Goal: Transaction & Acquisition: Purchase product/service

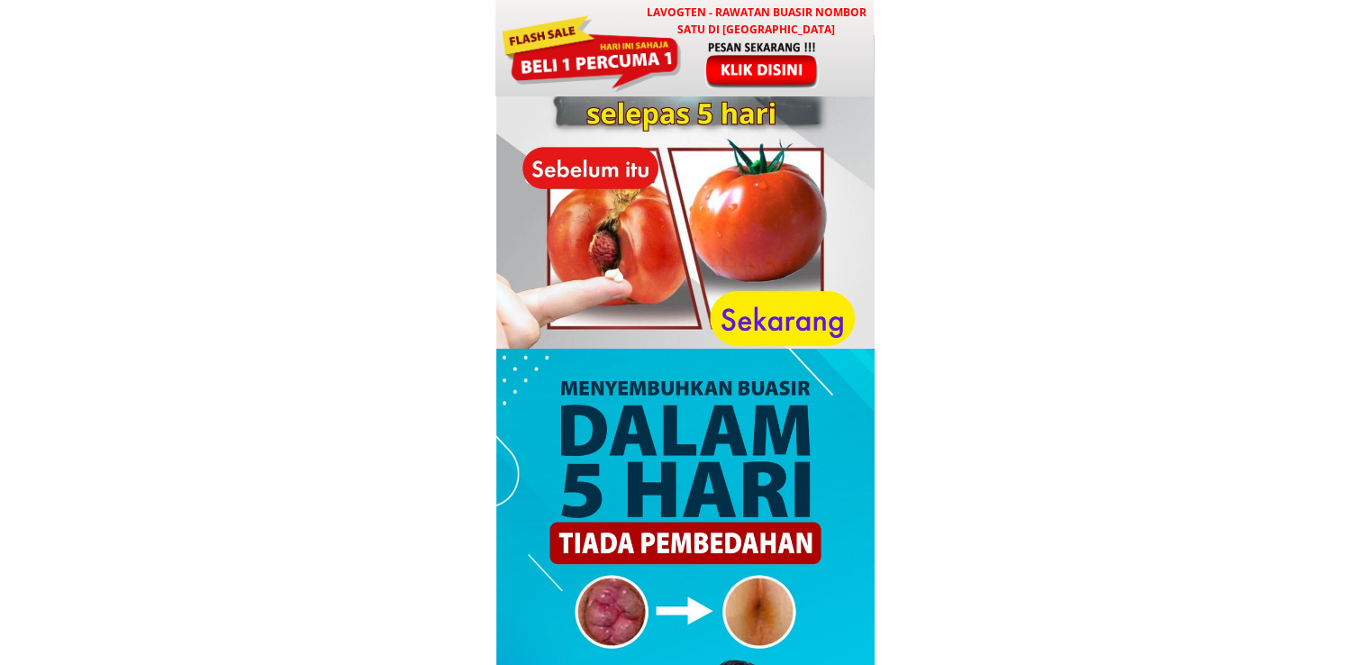
click at [785, 62] on div at bounding box center [763, 65] width 150 height 50
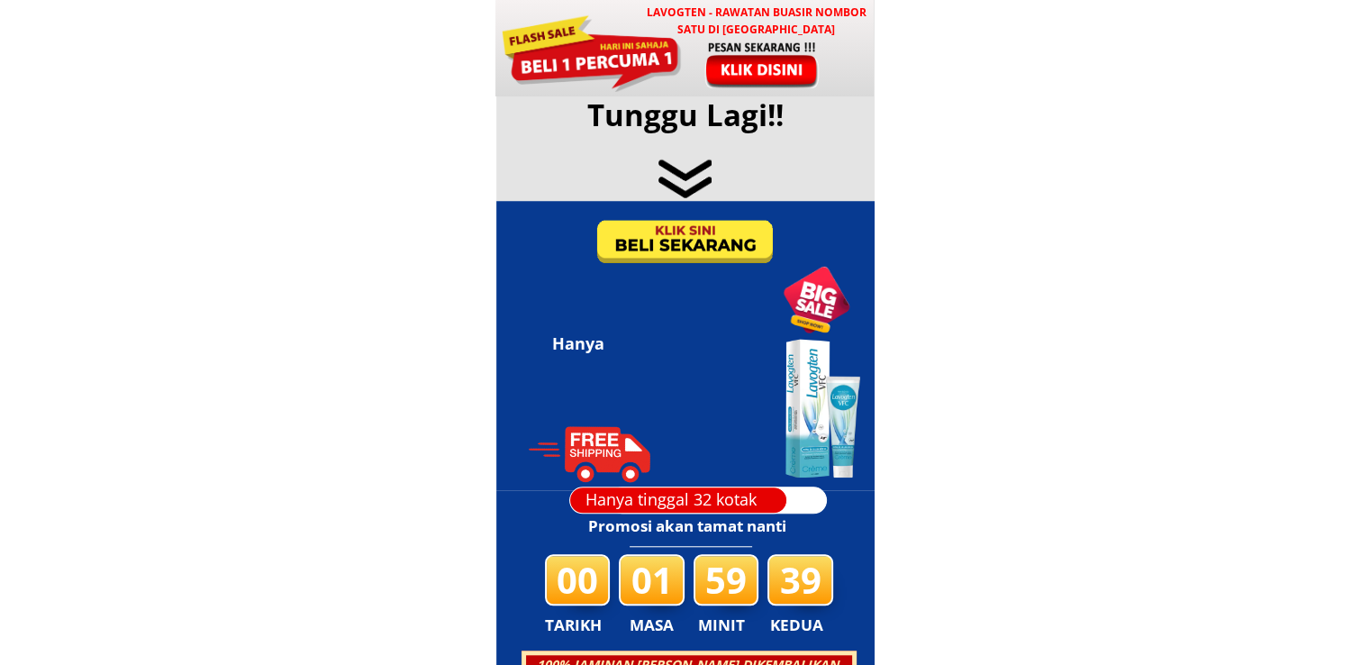
scroll to position [8685, 0]
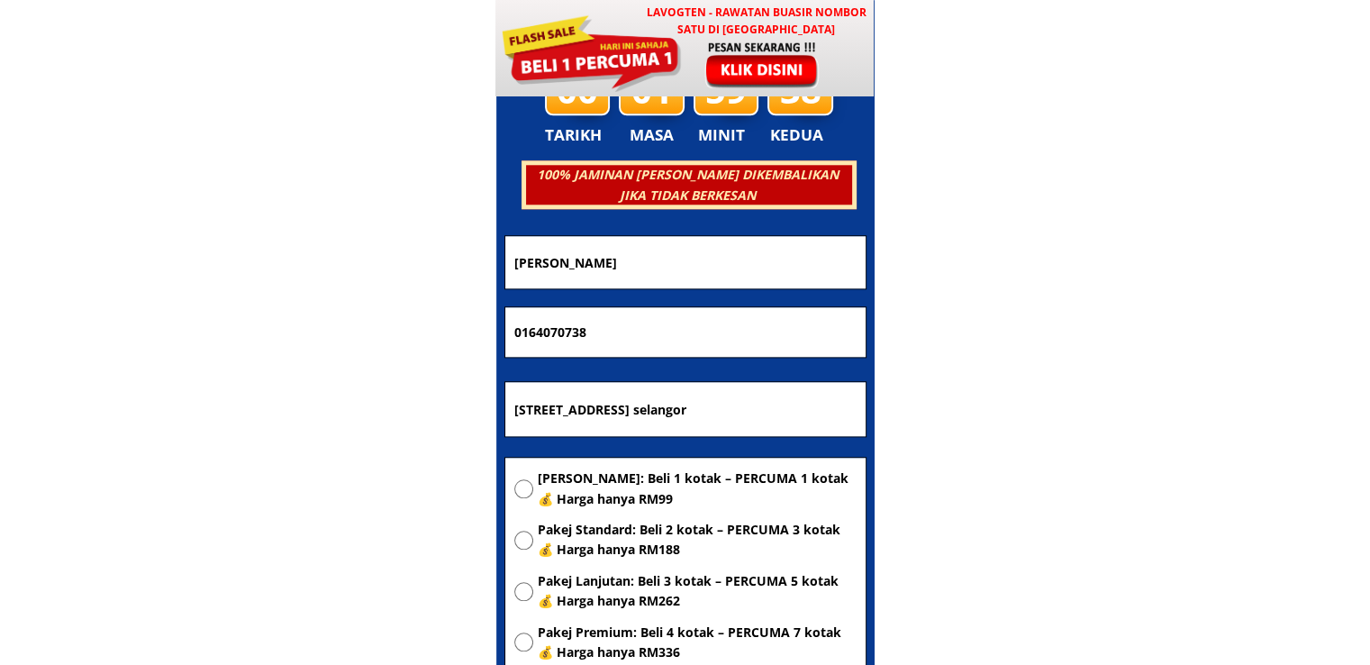
click at [646, 419] on input "No 6, jalan impian murni 1/8, saujana impian 43000 kajang selangor" at bounding box center [685, 409] width 351 height 54
paste input "J&T"
type input "J&T"
drag, startPoint x: 640, startPoint y: 340, endPoint x: 405, endPoint y: 332, distance: 235.2
click at [405, 332] on body "LAVOGTEN - Rawatan Buasir Nombor Satu di Malaysia Dengarkan pengalaman hebat pe…" at bounding box center [685, 517] width 1370 height 18404
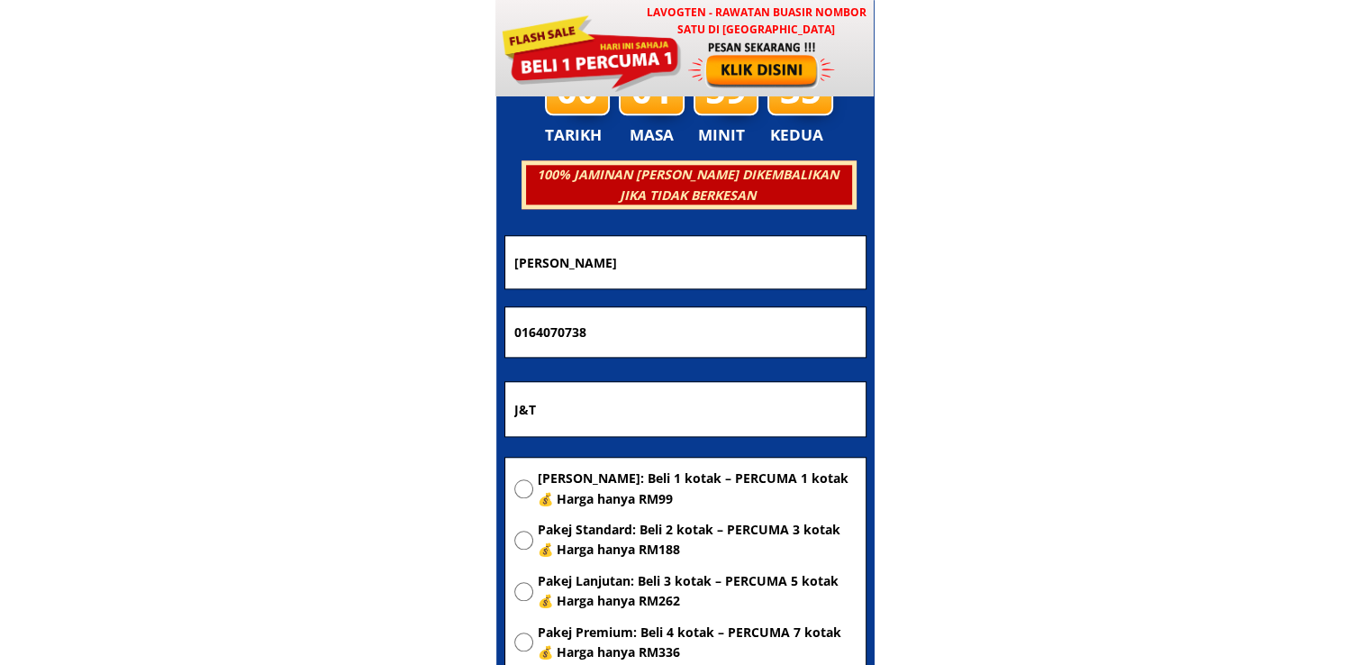
paste input "60166170183"
type input "60166170183"
drag, startPoint x: 658, startPoint y: 258, endPoint x: 346, endPoint y: 261, distance: 311.7
click at [346, 261] on body "LAVOGTEN - Rawatan Buasir Nombor Satu di Malaysia Dengarkan pengalaman hebat pe…" at bounding box center [685, 517] width 1370 height 18404
paste input "HAIMAH BINTI"
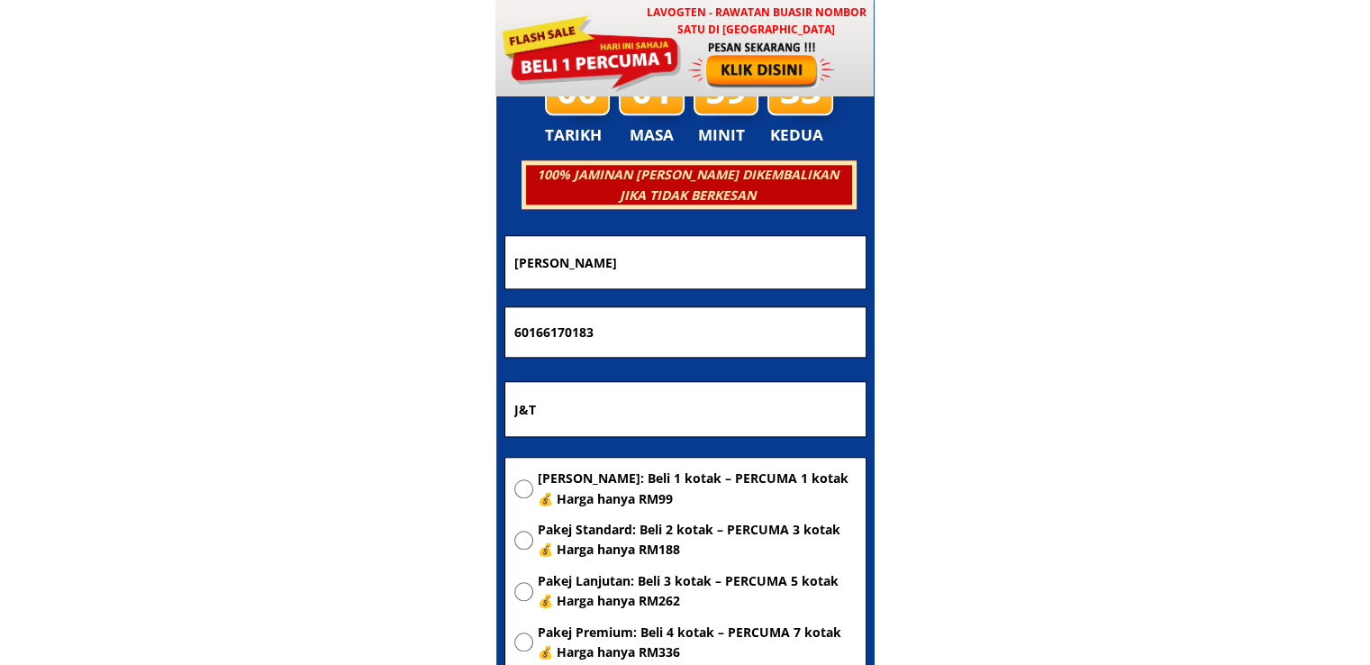
type input "HAIMAH BINTI"
click at [595, 484] on span "[PERSON_NAME]: Beli 1 kotak – PERCUMA 1 kotak 💰 Harga hanya RM99" at bounding box center [697, 488] width 319 height 41
radio input "true"
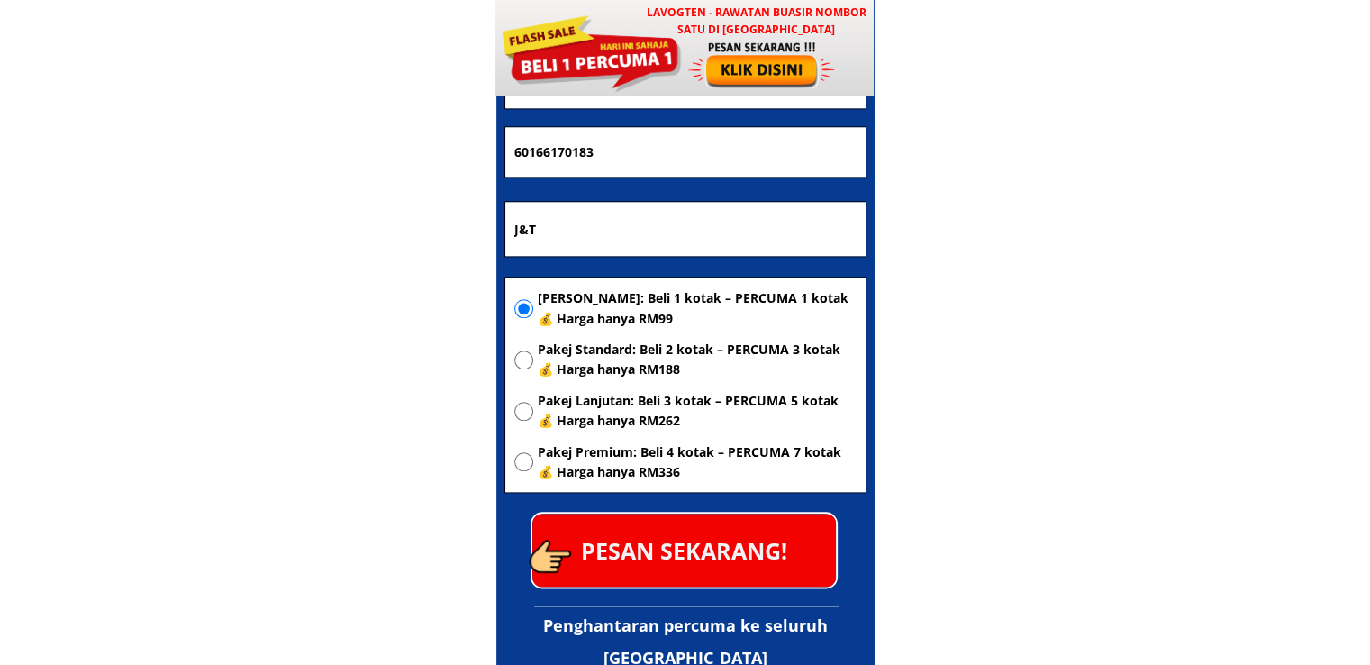
click at [721, 531] on p "PESAN SEKARANG!" at bounding box center [684, 549] width 304 height 73
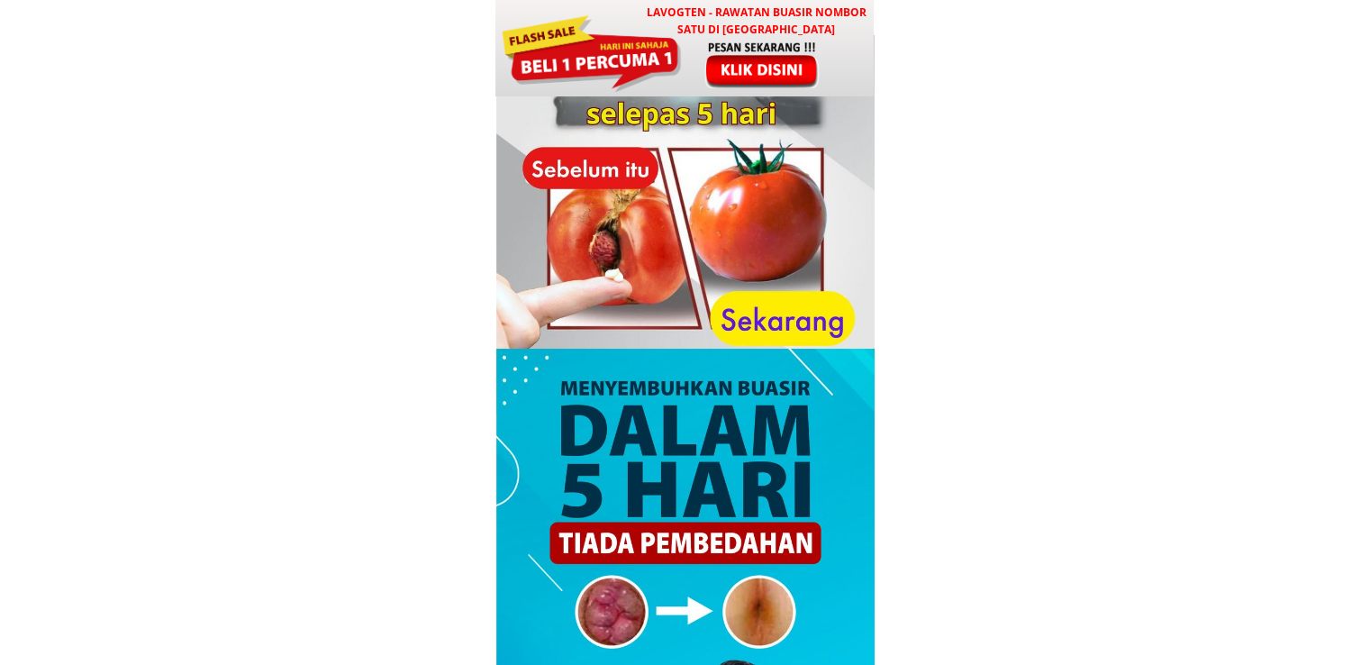
click at [656, 47] on div at bounding box center [591, 51] width 182 height 81
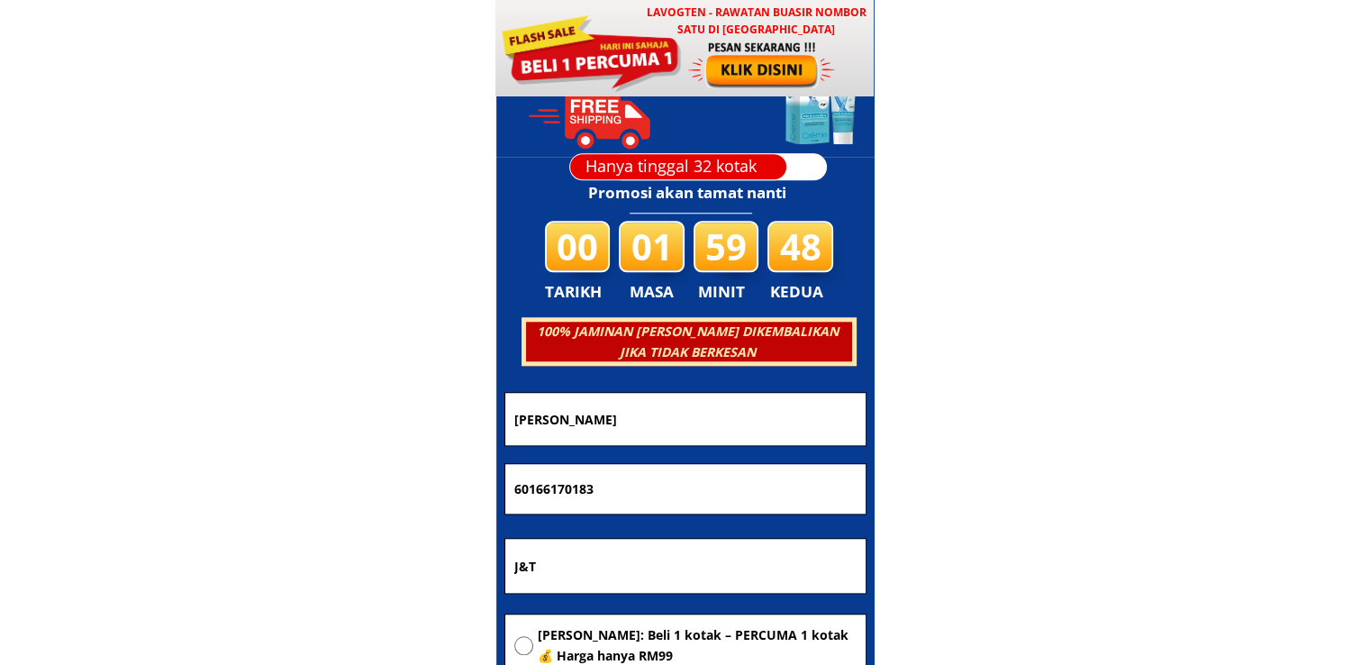
scroll to position [8685, 0]
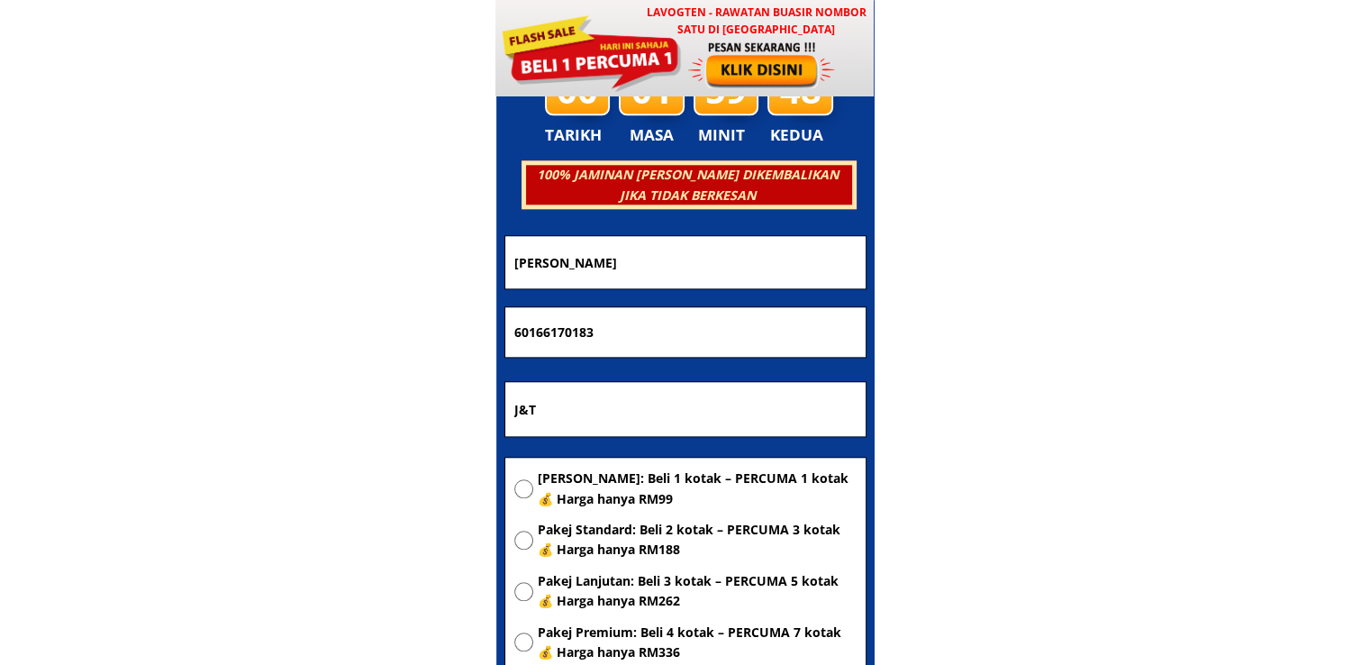
drag, startPoint x: 672, startPoint y: 332, endPoint x: 332, endPoint y: 329, distance: 339.6
click at [332, 329] on body "LAVOGTEN - Rawatan Buasir Nombor Satu di [GEOGRAPHIC_DATA] Dengarkan pengalaman…" at bounding box center [685, 517] width 1370 height 18404
paste input "0163043165"
type input "0163043165"
drag, startPoint x: 590, startPoint y: 258, endPoint x: 309, endPoint y: 260, distance: 281.1
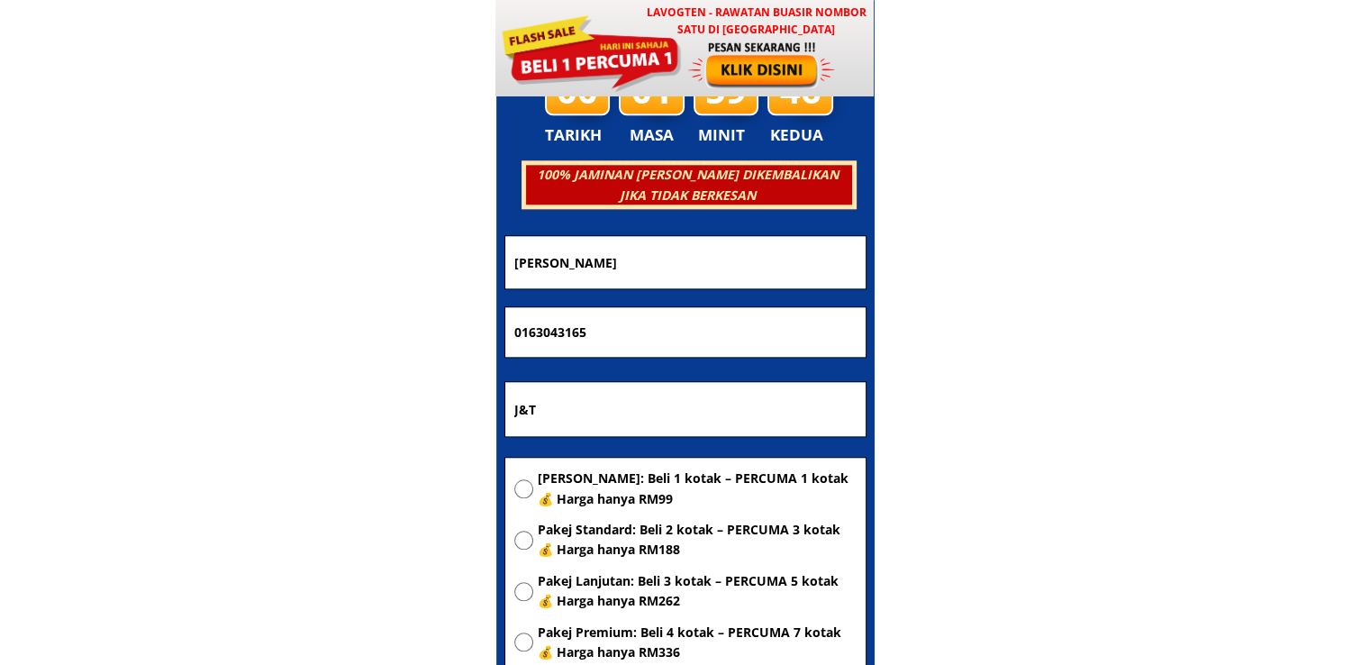
click at [309, 260] on body "LAVOGTEN - Rawatan Buasir Nombor Satu di Malaysia Dengarkan pengalaman hebat pe…" at bounding box center [685, 517] width 1370 height 18404
paste input "NORHUSNAH BINTI MALIK"
type input "NORHUSNAH BINTI MALIK"
drag, startPoint x: 595, startPoint y: 399, endPoint x: 332, endPoint y: 398, distance: 262.1
click at [454, 404] on body "LAVOGTEN - Rawatan Buasir Nombor Satu di Malaysia Dengarkan pengalaman hebat pe…" at bounding box center [685, 517] width 1370 height 18404
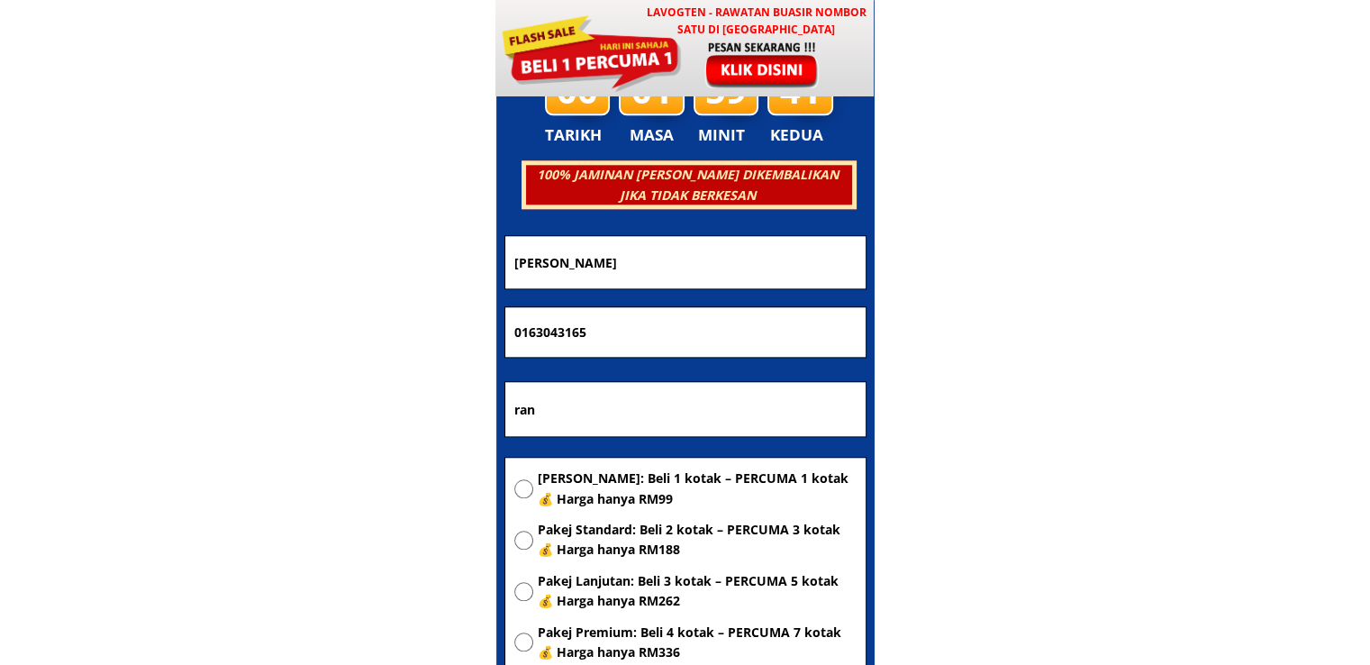
type input "ran"
click at [644, 498] on span "[PERSON_NAME]: Beli 1 kotak – PERCUMA 1 kotak 💰 Harga hanya RM99" at bounding box center [697, 488] width 319 height 41
radio input "true"
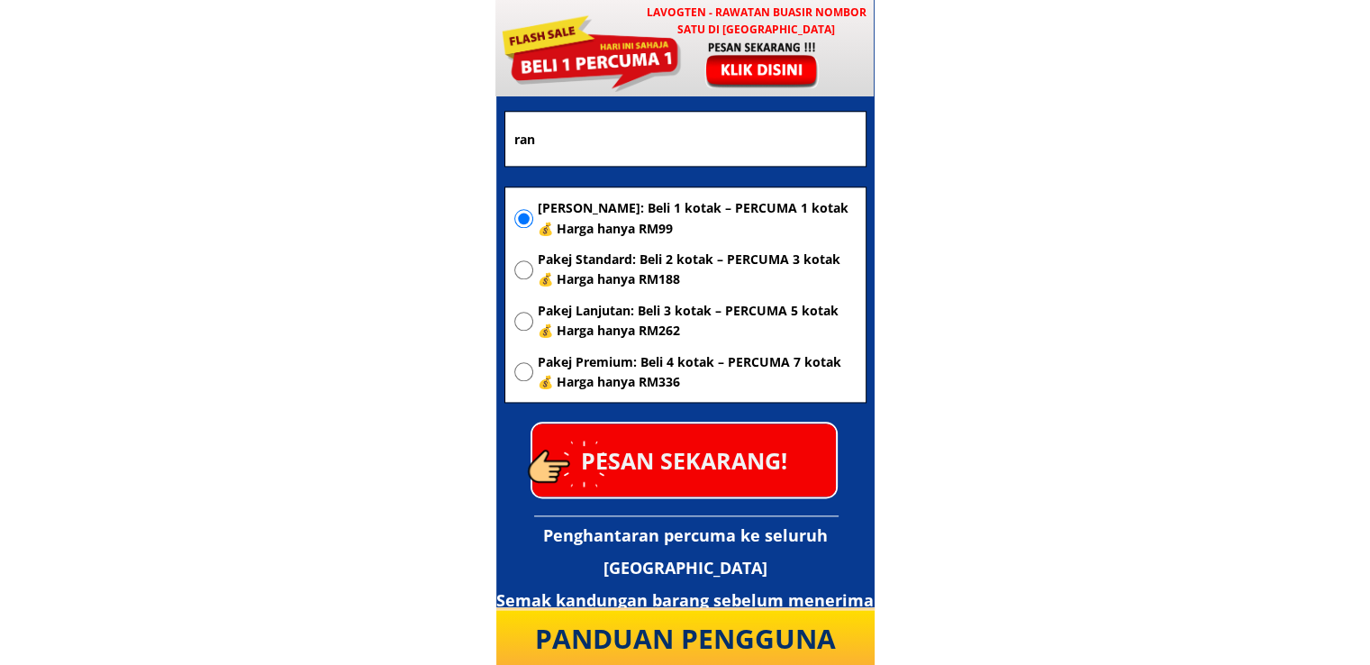
click at [767, 456] on p "PESAN SEKARANG!" at bounding box center [684, 459] width 304 height 73
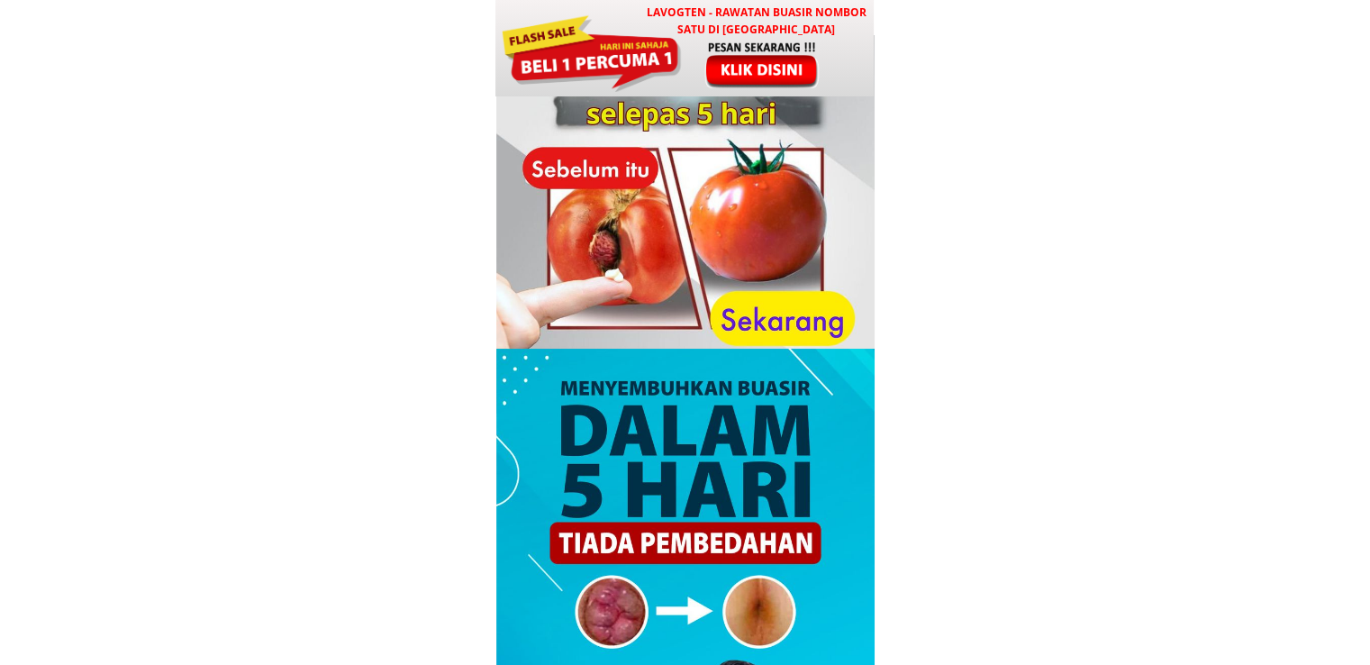
click at [760, 65] on div at bounding box center [763, 65] width 150 height 50
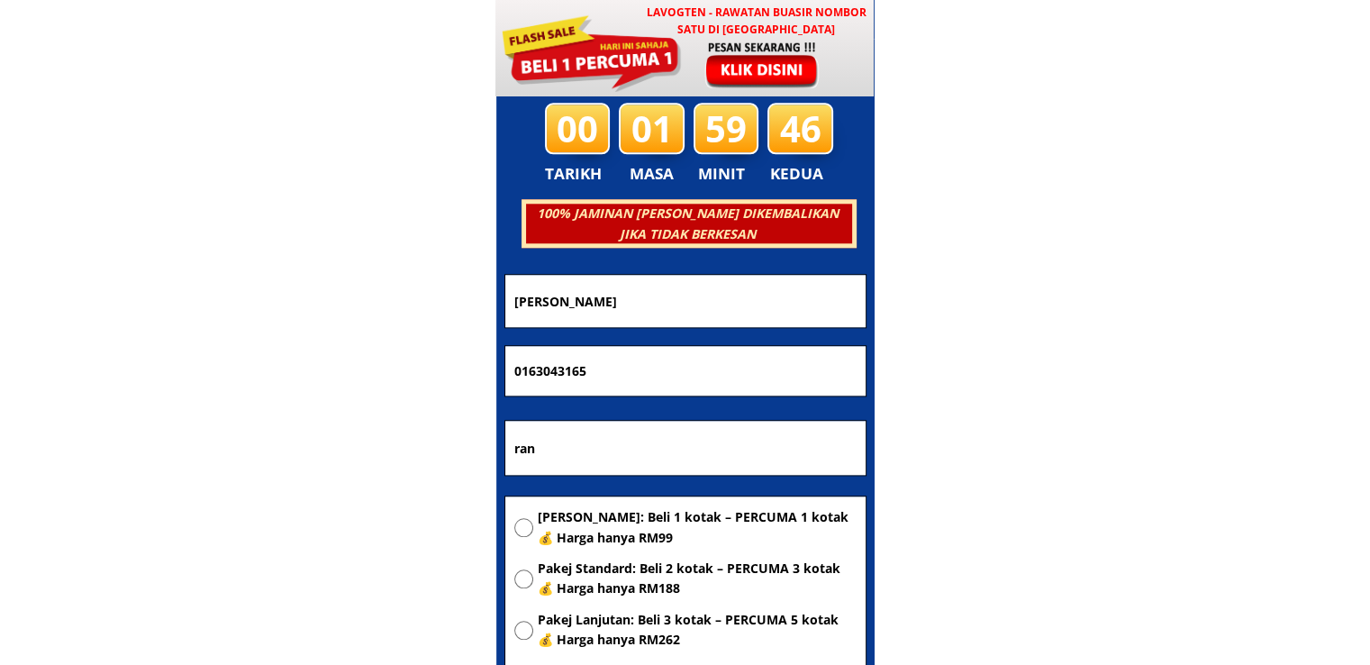
scroll to position [8685, 0]
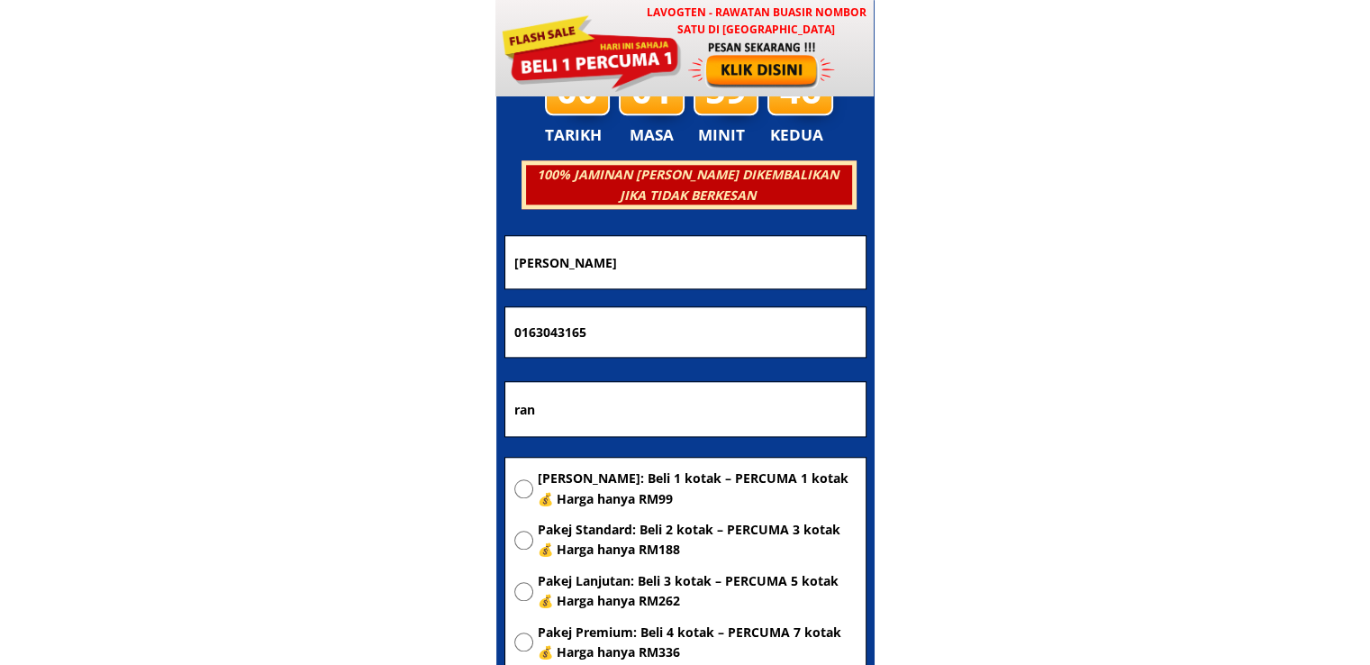
drag, startPoint x: 710, startPoint y: 394, endPoint x: 411, endPoint y: 414, distance: 299.8
click at [411, 414] on body "LAVOGTEN - Rawatan Buasir Nombor Satu di Malaysia Dengarkan pengalaman hebat pe…" at bounding box center [685, 517] width 1370 height 18404
paste input "Shah Alam"
type input "Shah Alam"
click at [576, 471] on span "[PERSON_NAME]: Beli 1 kotak – PERCUMA 1 kotak 💰 Harga hanya RM99" at bounding box center [697, 488] width 319 height 41
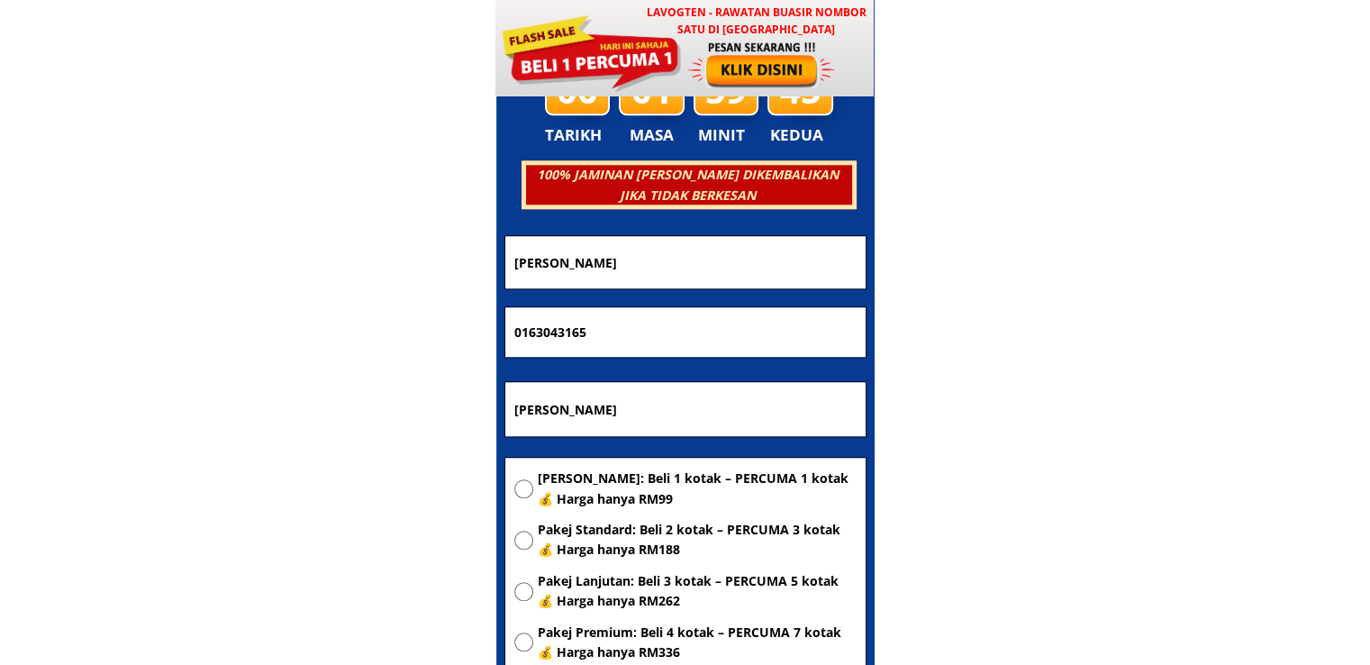
radio input "true"
drag, startPoint x: 726, startPoint y: 327, endPoint x: 313, endPoint y: 349, distance: 413.1
click at [313, 349] on body "LAVOGTEN - Rawatan Buasir Nombor Satu di Malaysia Dengarkan pengalaman hebat pe…" at bounding box center [685, 517] width 1370 height 18404
paste input "124227264"
type input "01124227264"
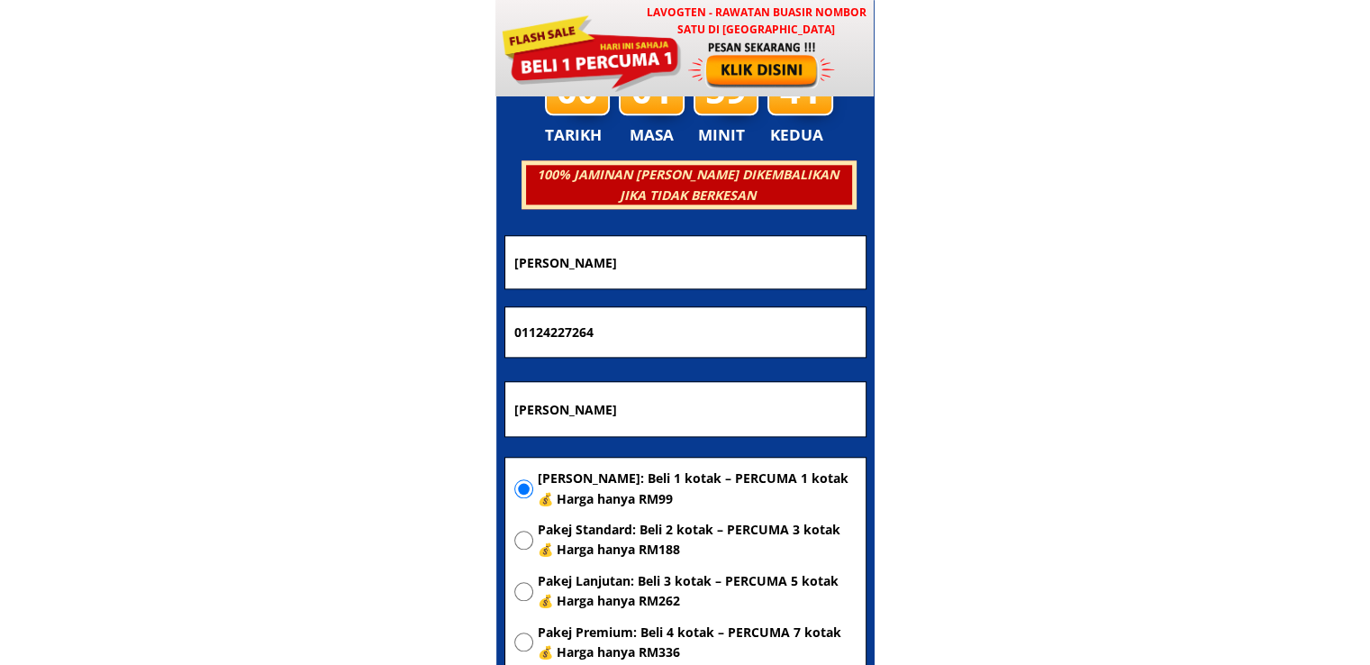
drag, startPoint x: 736, startPoint y: 260, endPoint x: 357, endPoint y: 273, distance: 379.4
click at [359, 273] on body "LAVOGTEN - Rawatan Buasir Nombor Satu di Malaysia Dengarkan pengalaman hebat pe…" at bounding box center [685, 517] width 1370 height 18404
paste input "Zainuddin sidek"
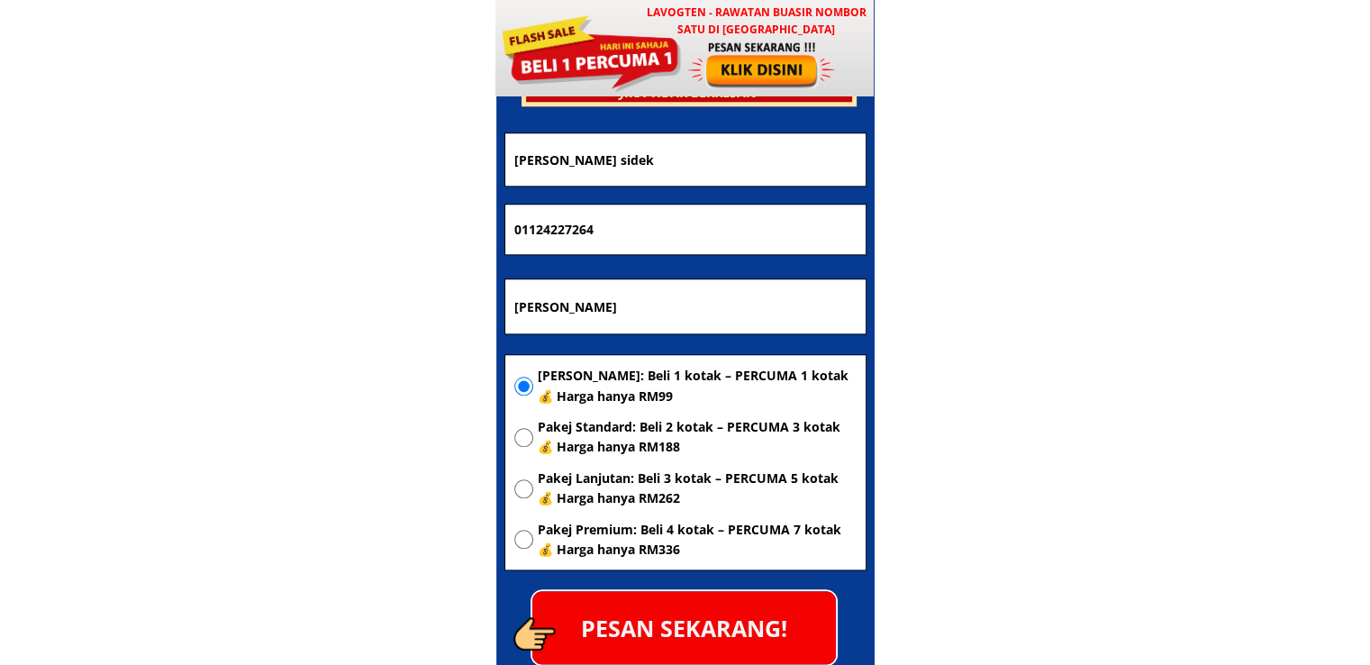
scroll to position [8865, 0]
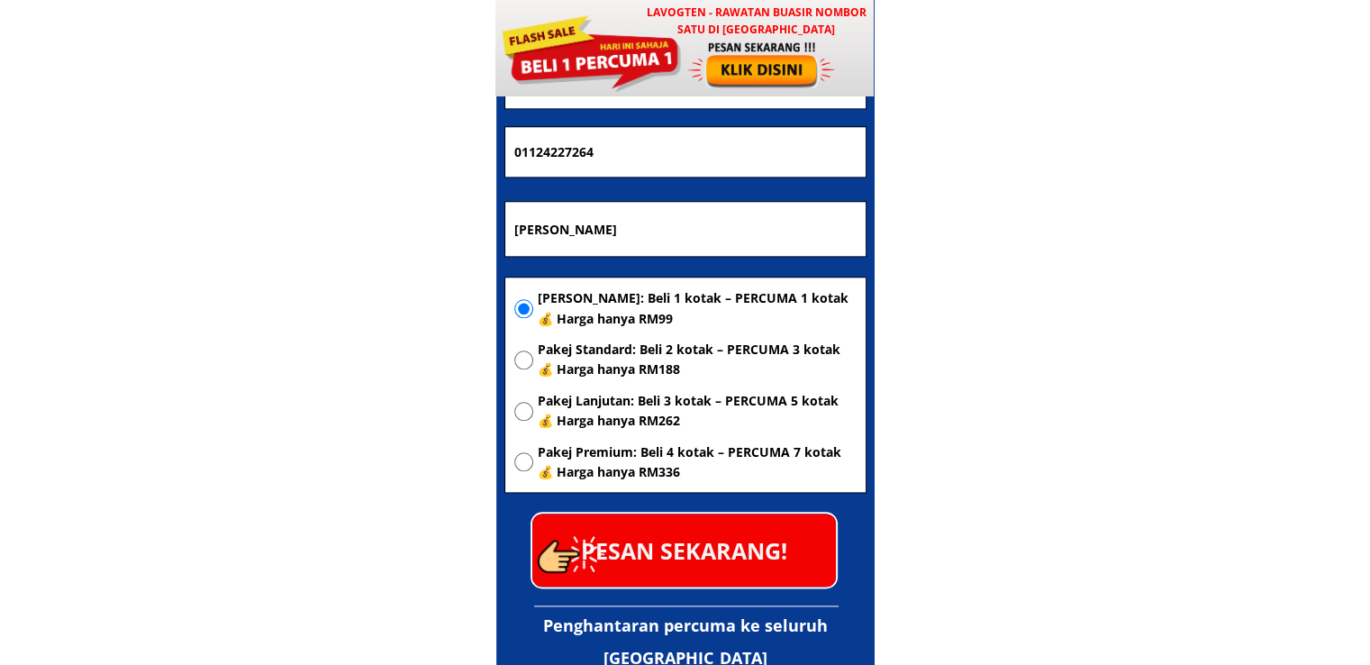
type input "Zainuddin sidek"
click at [730, 535] on p "PESAN SEKARANG!" at bounding box center [684, 549] width 304 height 73
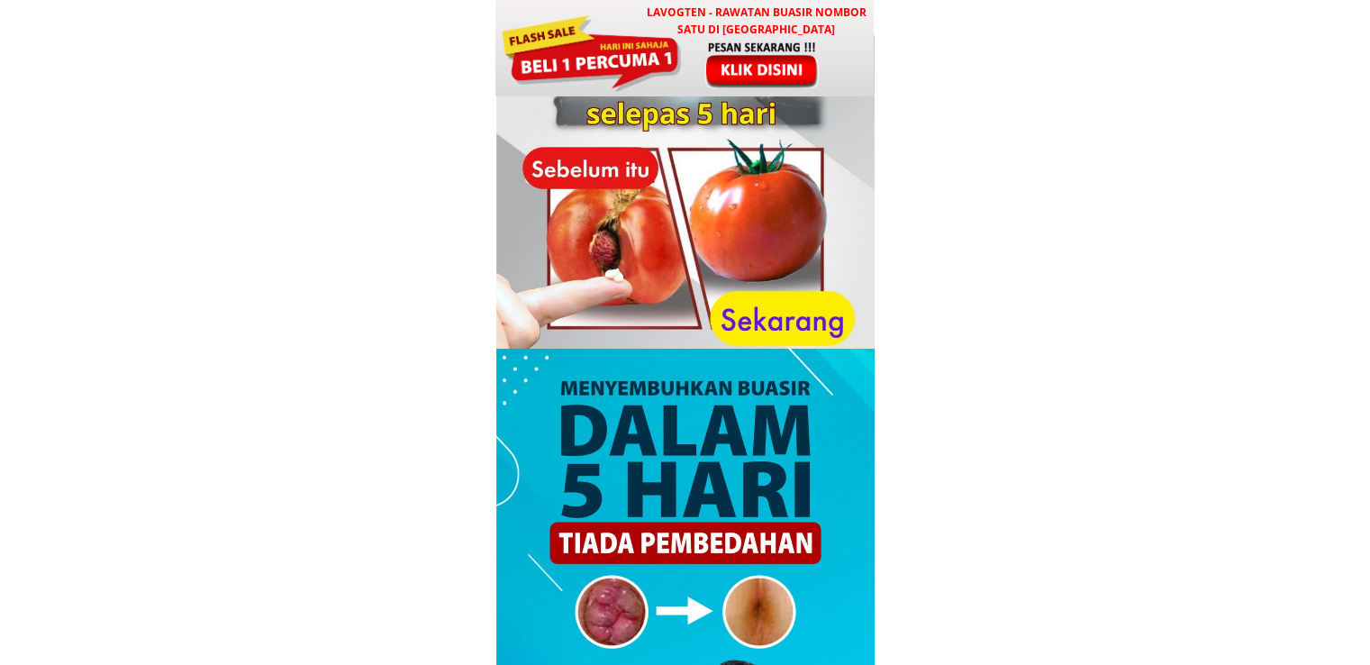
click at [803, 65] on div at bounding box center [763, 65] width 150 height 50
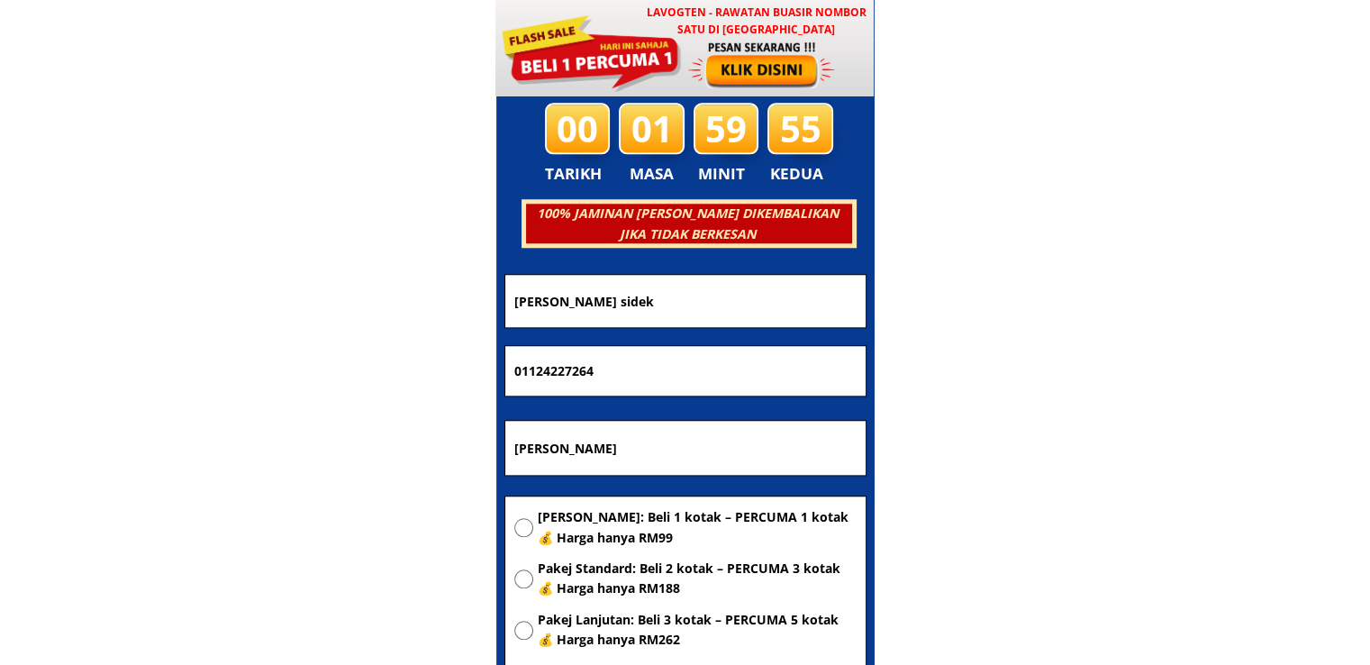
scroll to position [8685, 0]
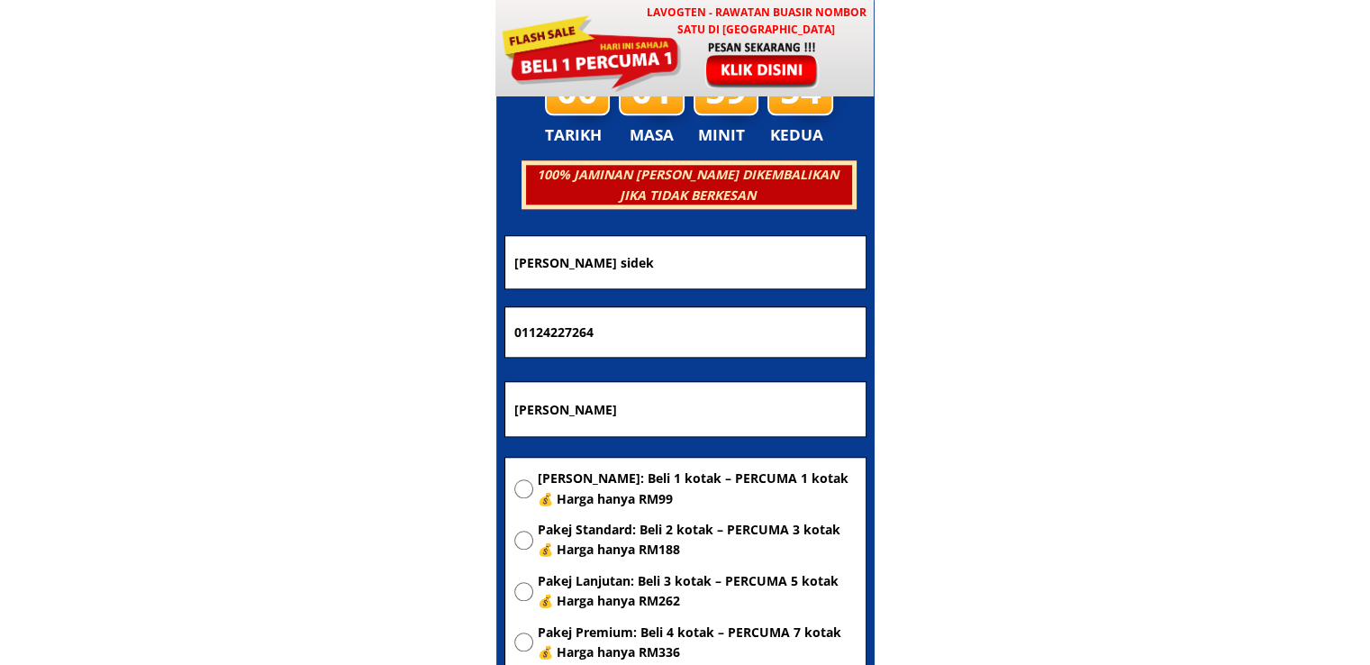
drag, startPoint x: 764, startPoint y: 245, endPoint x: 277, endPoint y: 245, distance: 486.4
click at [331, 245] on body "LAVOGTEN - Rawatan Buasir Nombor Satu di Malaysia Dengarkan pengalaman hebat pe…" at bounding box center [685, 517] width 1370 height 18404
paste input "Rusnah Basir olo"
type input "Rusnah Basir olo"
drag, startPoint x: 655, startPoint y: 349, endPoint x: 318, endPoint y: 332, distance: 337.3
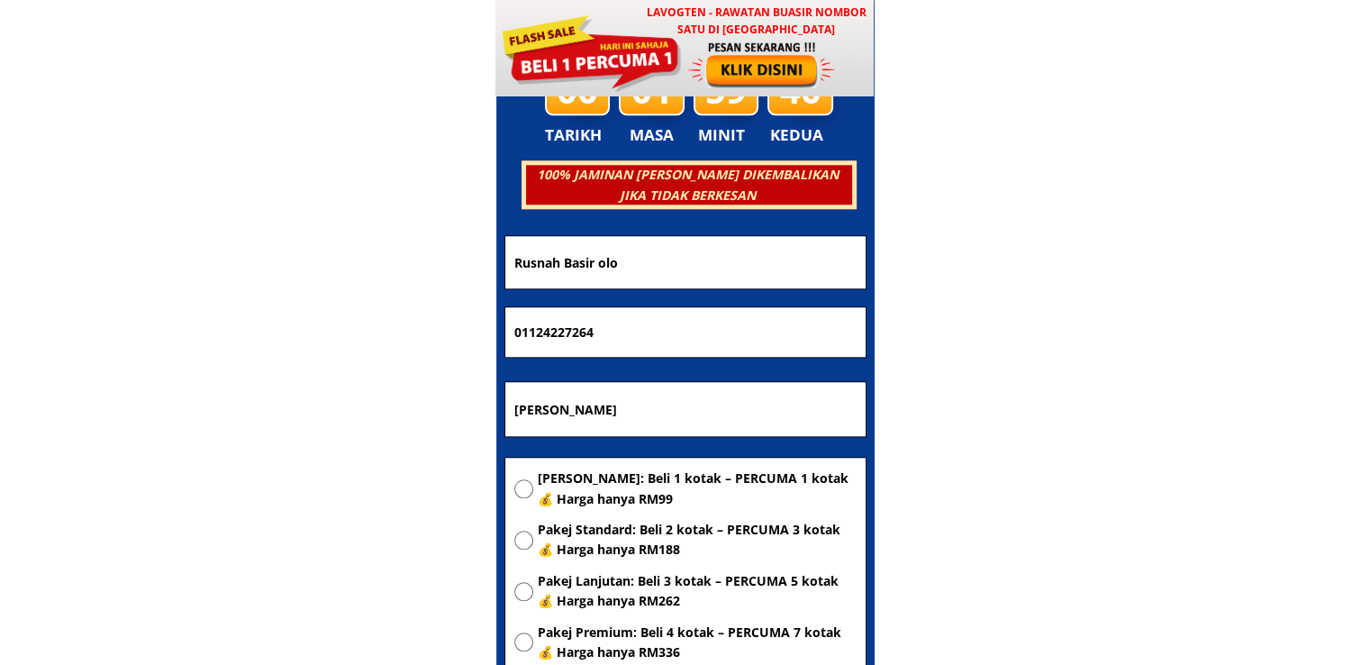
click at [318, 332] on body "LAVOGTEN - Rawatan Buasir Nombor Satu di Malaysia Dengarkan pengalaman hebat pe…" at bounding box center [685, 517] width 1370 height 18404
paste input "774045901"
type input "01774045901"
drag, startPoint x: 642, startPoint y: 396, endPoint x: 382, endPoint y: 399, distance: 260.3
click at [396, 399] on body "LAVOGTEN - Rawatan Buasir Nombor Satu di Malaysia Dengarkan pengalaman hebat pe…" at bounding box center [685, 517] width 1370 height 18404
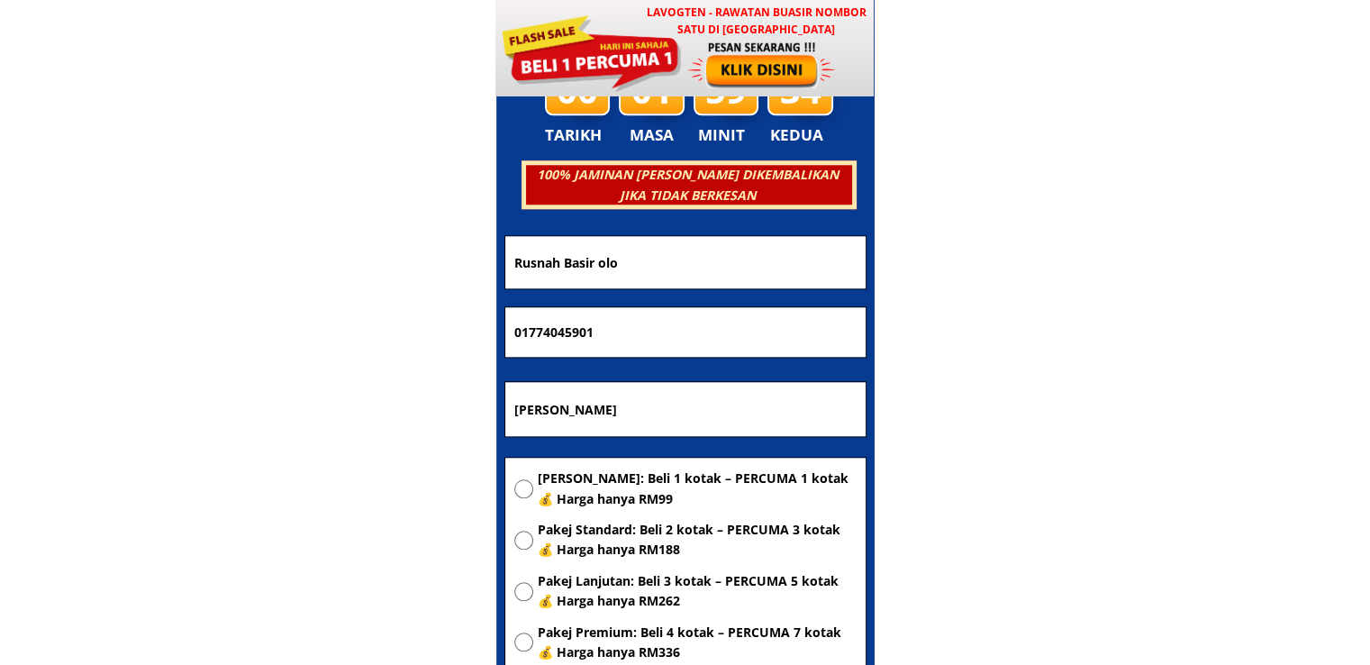
paste input "[GEOGRAPHIC_DATA]"
type input "[GEOGRAPHIC_DATA]"
click at [651, 486] on span "[PERSON_NAME]: Beli 1 kotak – PERCUMA 1 kotak 💰 Harga hanya RM99" at bounding box center [697, 488] width 319 height 41
radio input "true"
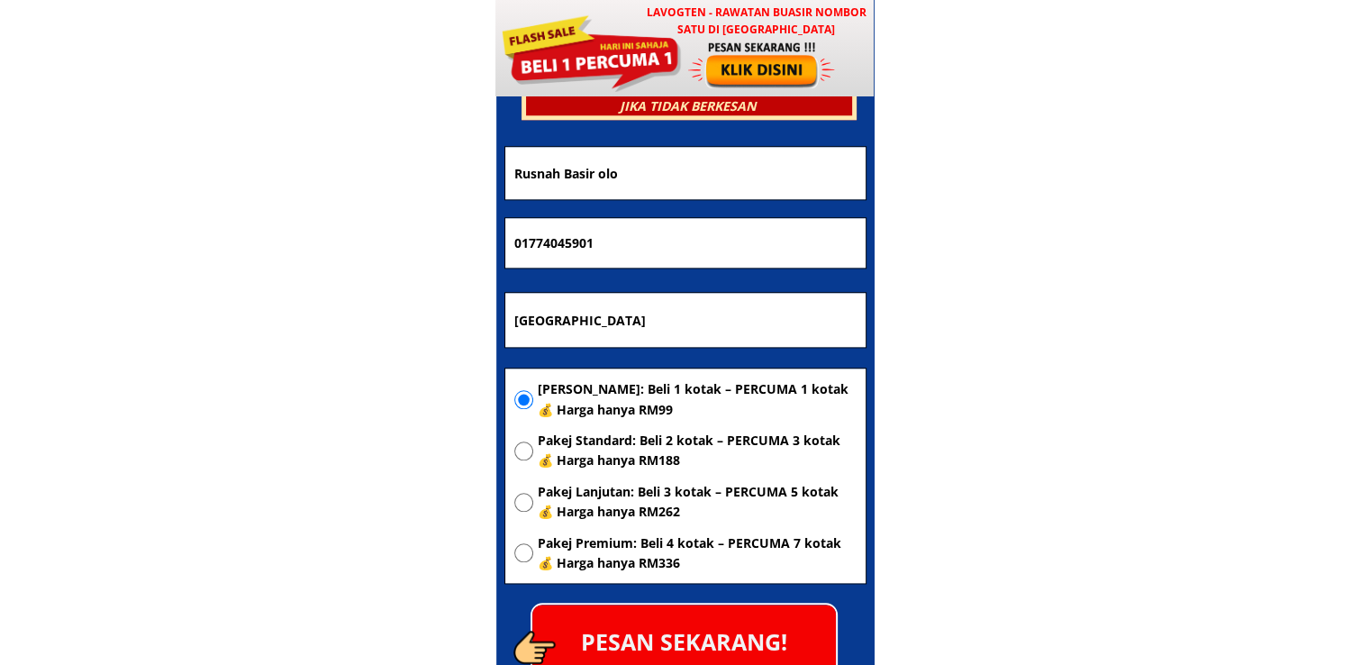
scroll to position [8865, 0]
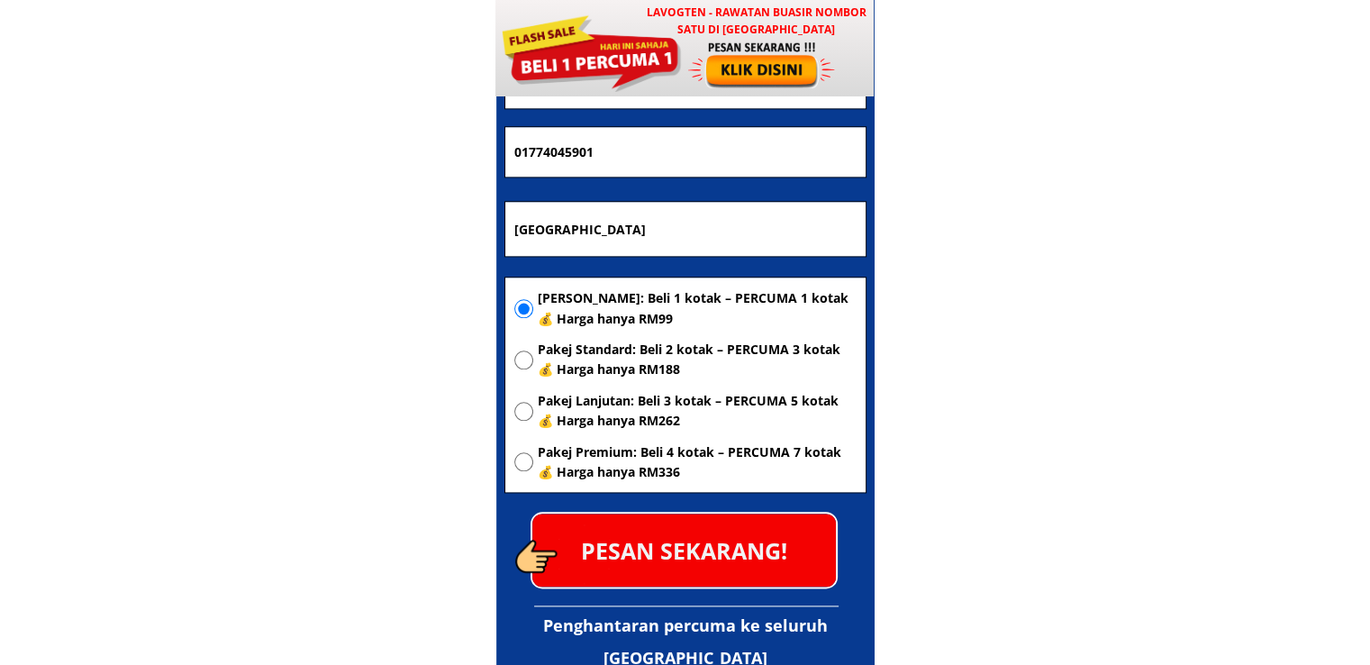
click at [709, 556] on p "PESAN SEKARANG!" at bounding box center [684, 549] width 304 height 73
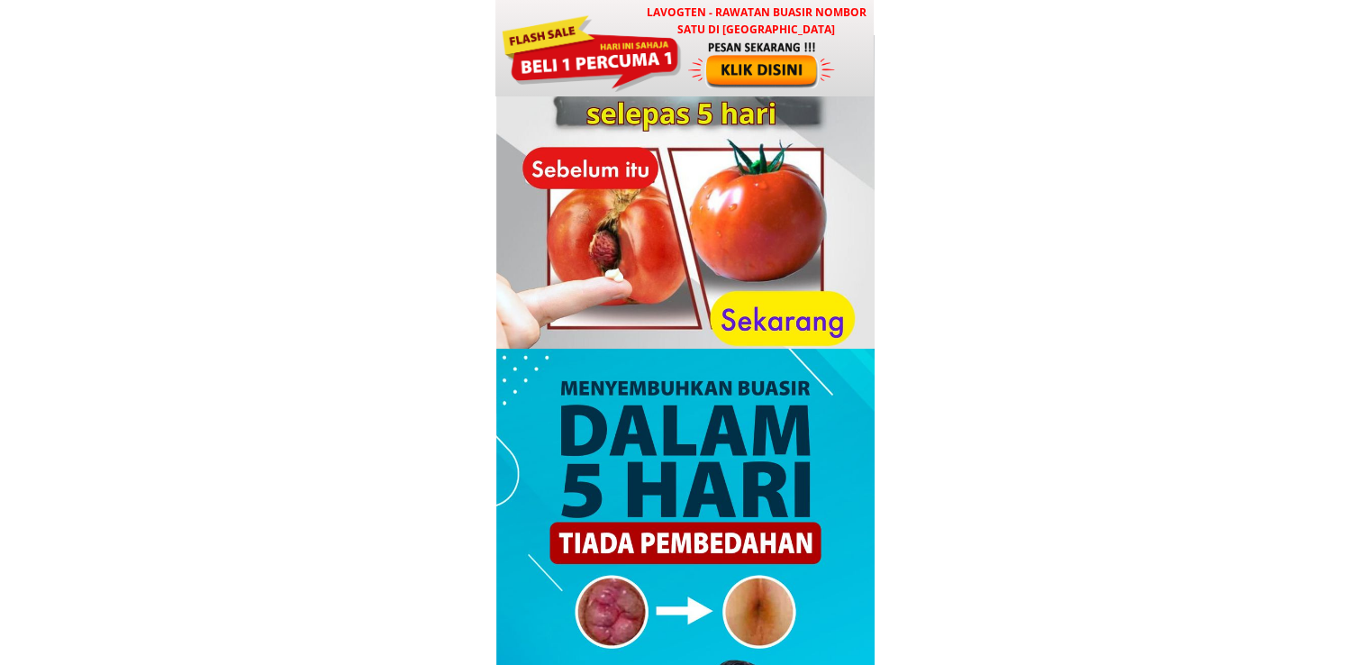
click at [757, 54] on div at bounding box center [763, 65] width 150 height 50
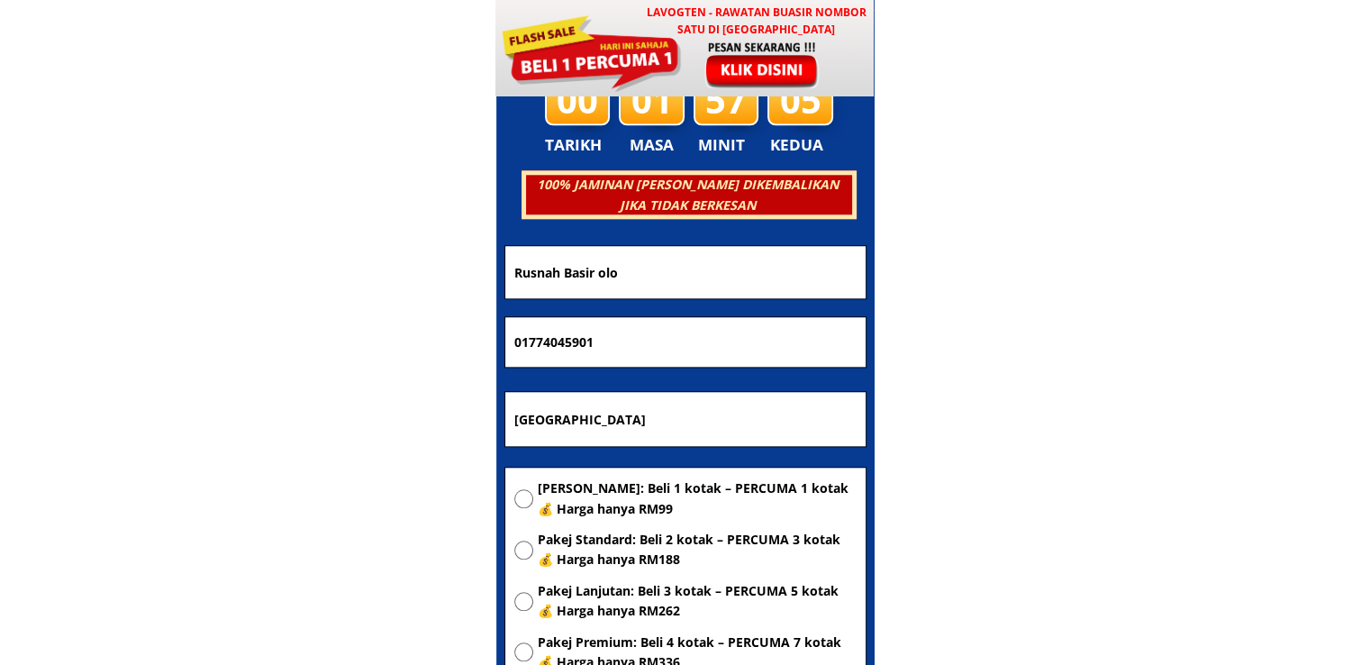
scroll to position [8685, 0]
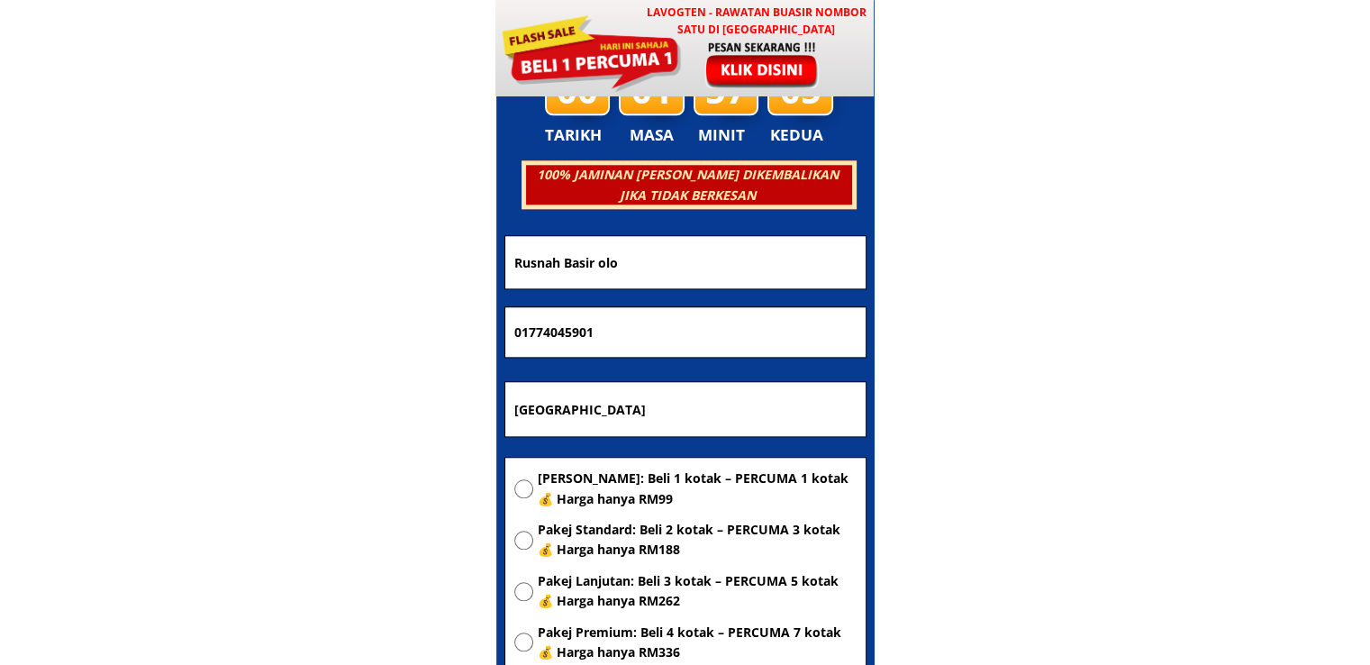
click at [575, 490] on span "[PERSON_NAME]: Beli 1 kotak – PERCUMA 1 kotak 💰 Harga hanya RM99" at bounding box center [697, 488] width 319 height 41
radio input "true"
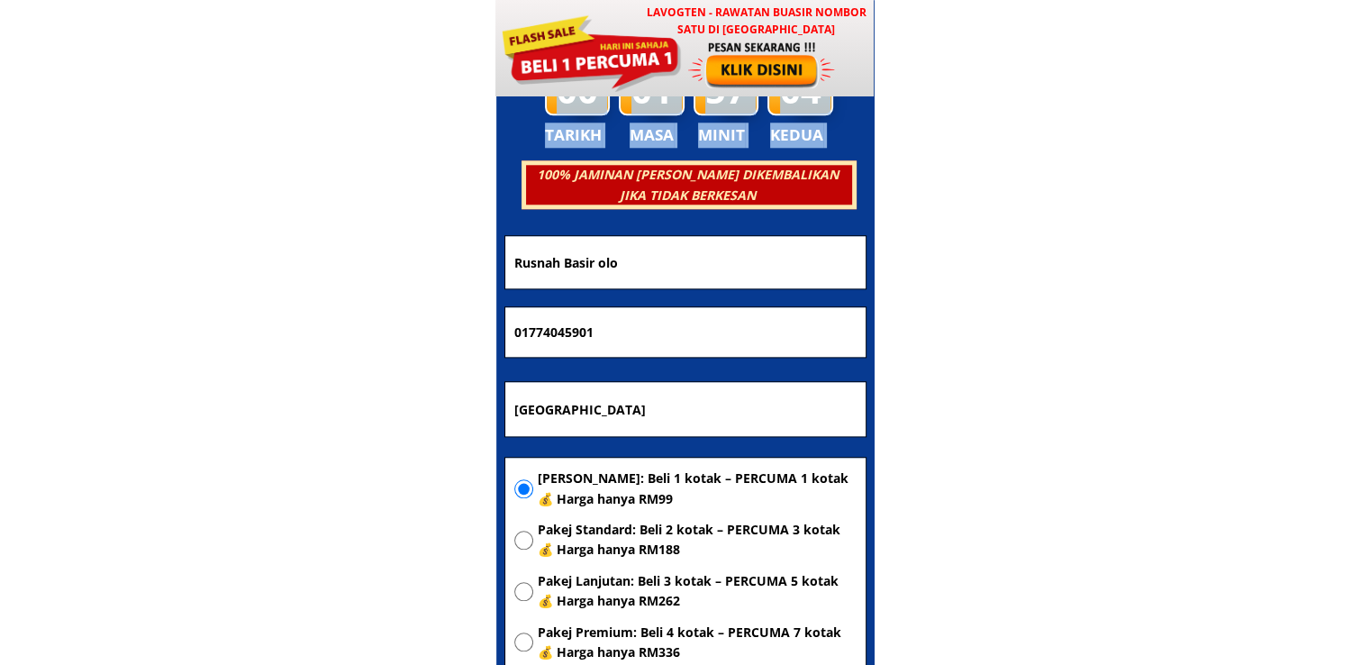
drag, startPoint x: 678, startPoint y: 376, endPoint x: 321, endPoint y: 408, distance: 359.1
click at [286, 401] on body "LAVOGTEN - Rawatan Buasir Nombor Satu di [GEOGRAPHIC_DATA] Dengarkan pengalaman…" at bounding box center [685, 517] width 1370 height 18404
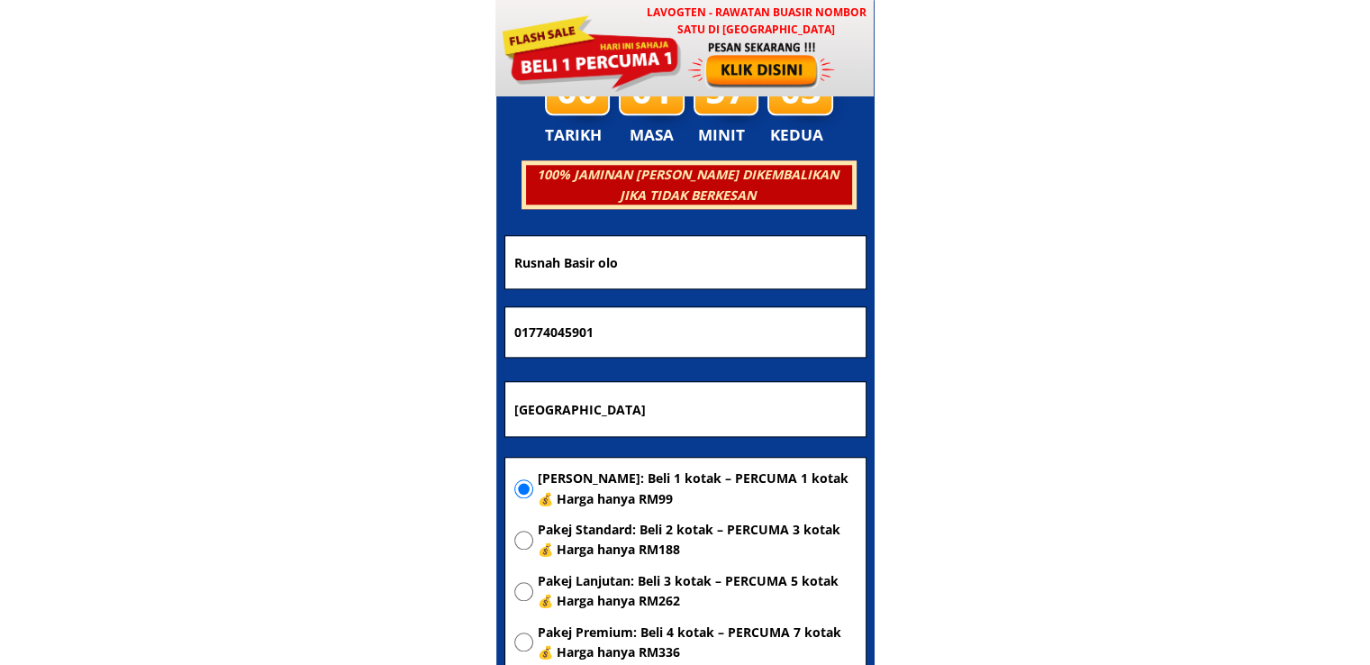
drag, startPoint x: 680, startPoint y: 401, endPoint x: 235, endPoint y: 413, distance: 445.1
click at [248, 413] on body "LAVOGTEN - Rawatan Buasir Nombor Satu di [GEOGRAPHIC_DATA] Dengarkan pengalaman…" at bounding box center [685, 517] width 1370 height 18404
paste input "895e kg titian baru kedai buluh 20170 [GEOGRAPHIC_DATA]. [GEOGRAPHIC_DATA]"
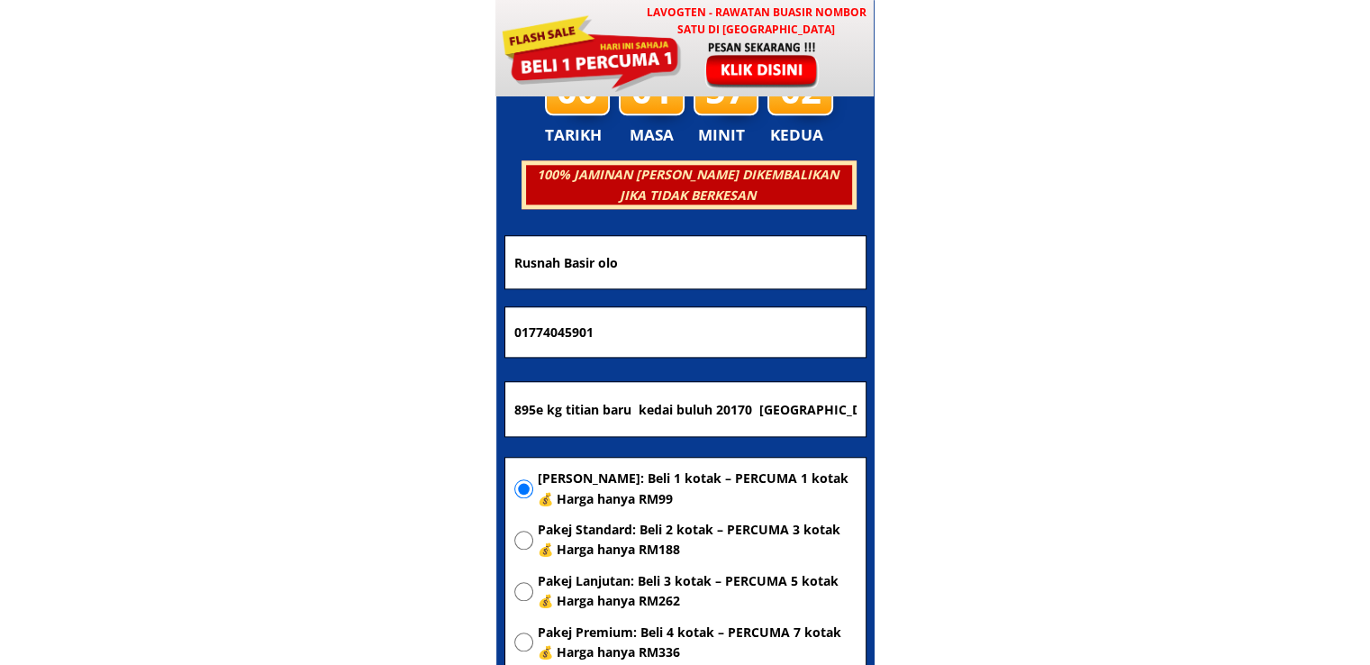
scroll to position [0, 101]
type input "895e kg titian baru kedai buluh 20170 [GEOGRAPHIC_DATA]. [GEOGRAPHIC_DATA]"
drag, startPoint x: 660, startPoint y: 340, endPoint x: 280, endPoint y: 338, distance: 380.1
click at [280, 338] on body "LAVOGTEN - Rawatan Buasir Nombor Satu di [GEOGRAPHIC_DATA] Dengarkan pengalaman…" at bounding box center [685, 517] width 1370 height 18404
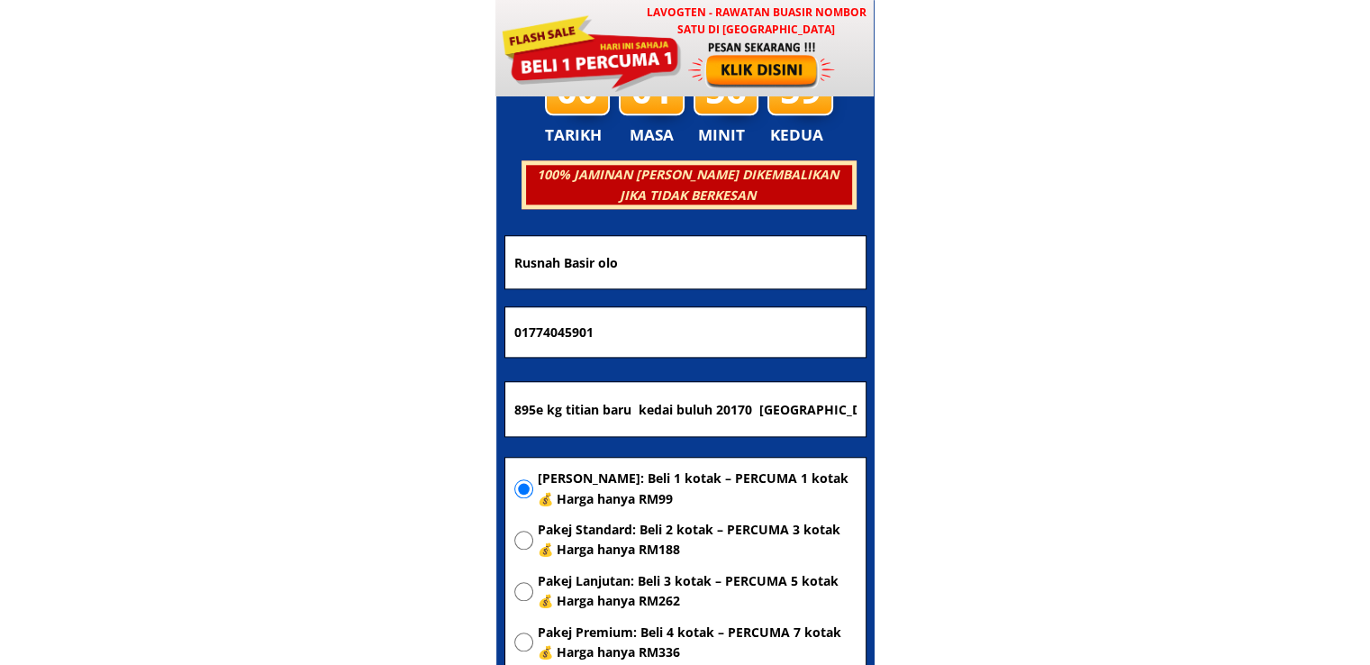
paste input "19 417 9564"
click at [558, 336] on input "19 417 9564" at bounding box center [685, 332] width 351 height 50
click at [531, 338] on input "19 4179564" at bounding box center [685, 332] width 351 height 50
type input "194179564"
drag, startPoint x: 656, startPoint y: 264, endPoint x: 331, endPoint y: 275, distance: 325.4
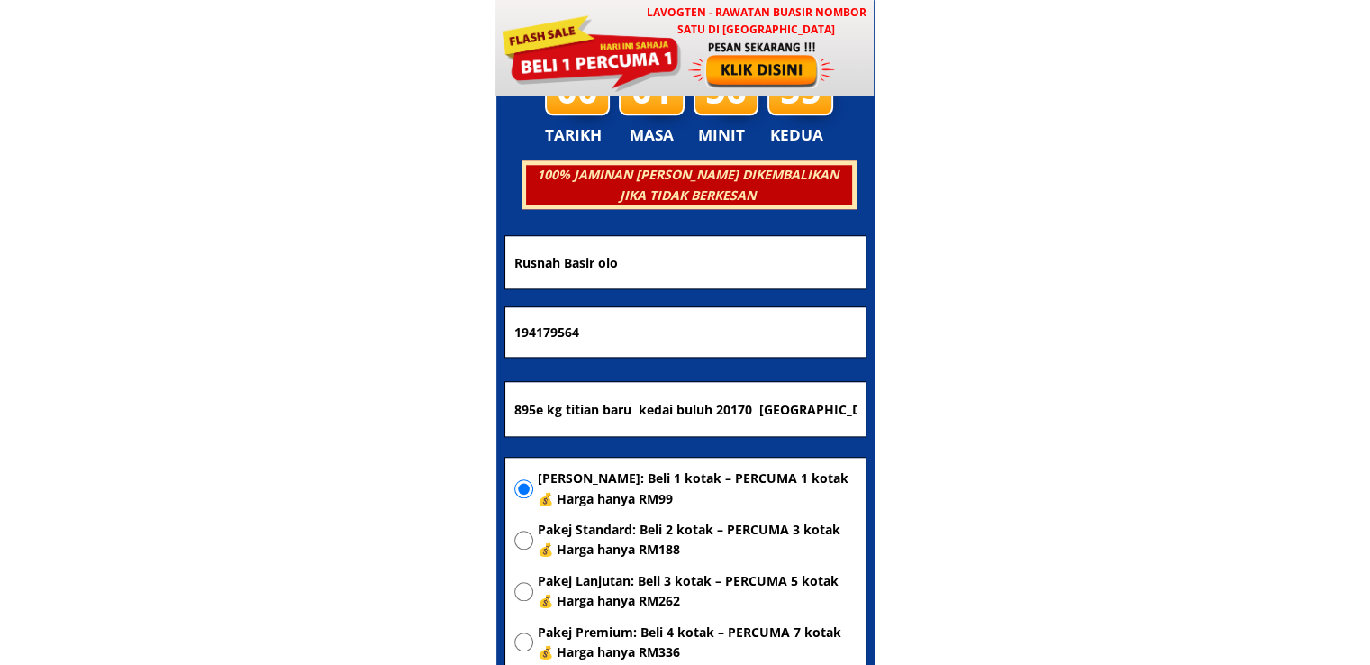
click at [331, 275] on body "LAVOGTEN - Rawatan Buasir Nombor Satu di [GEOGRAPHIC_DATA] Dengarkan pengalaman…" at bounding box center [685, 517] width 1370 height 18404
paste input "[PERSON_NAME]"
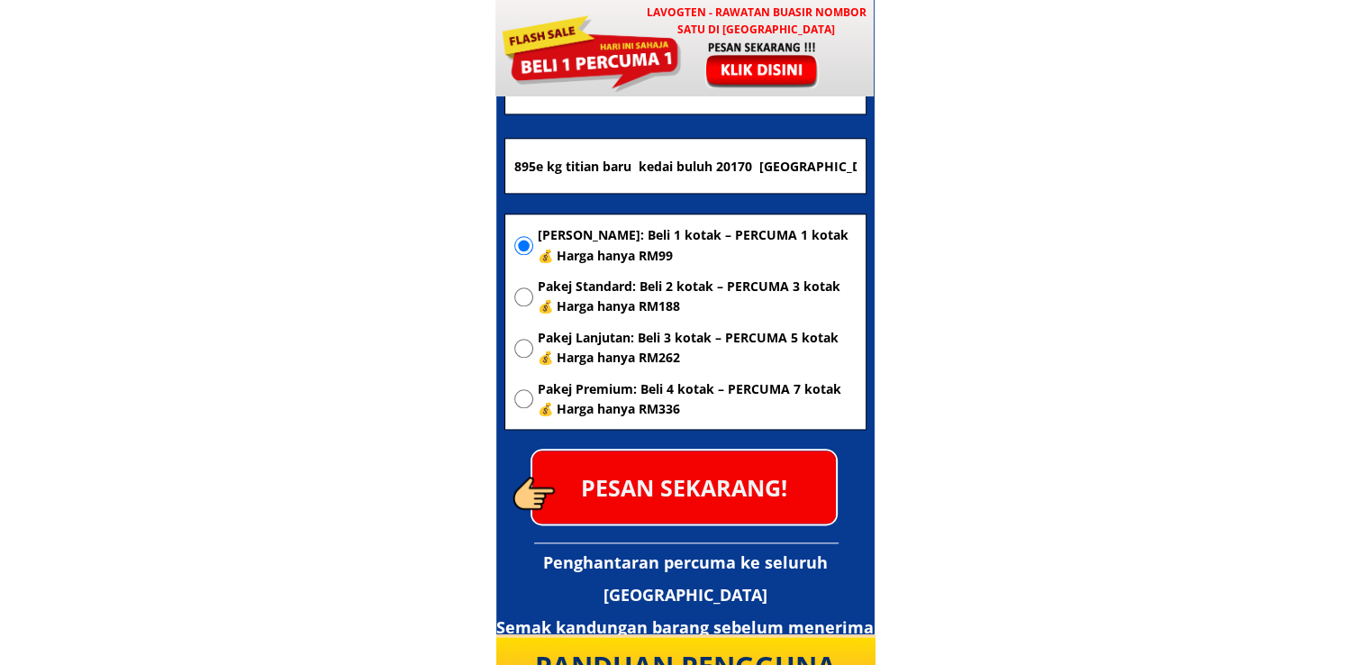
scroll to position [8955, 0]
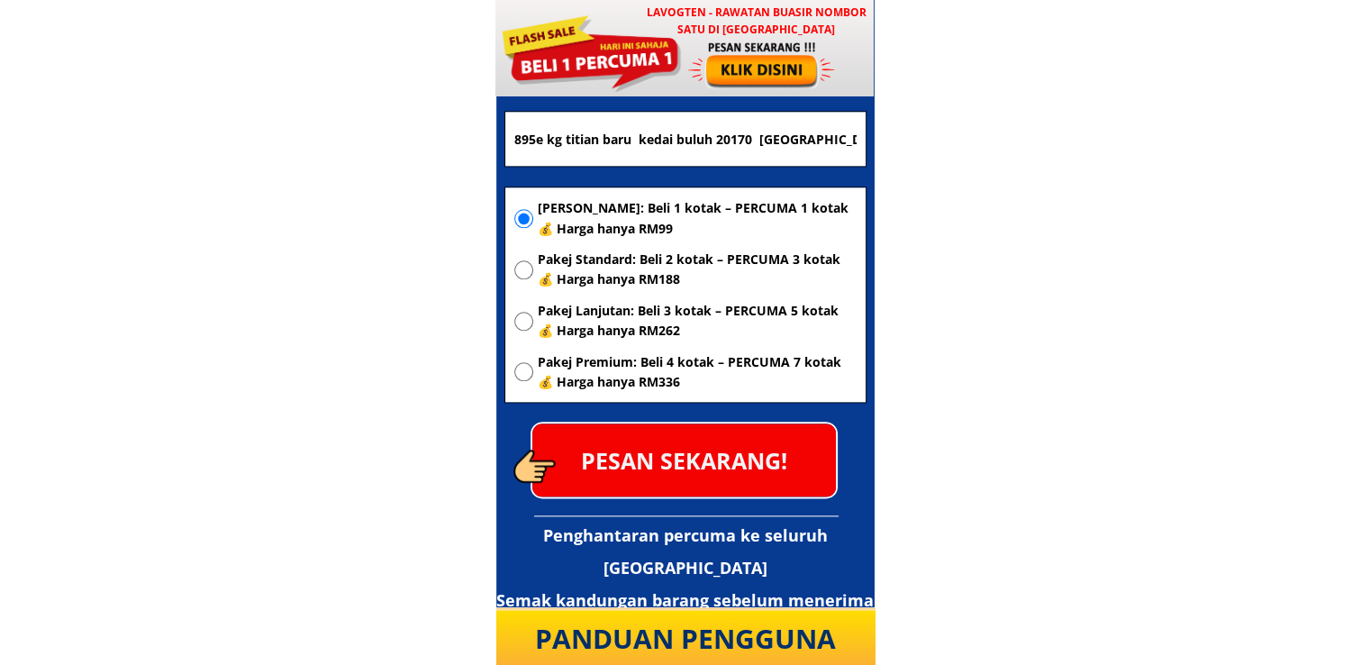
type input "[PERSON_NAME]"
click at [751, 489] on p "PESAN SEKARANG!" at bounding box center [684, 459] width 304 height 73
